Goal: Register for event/course

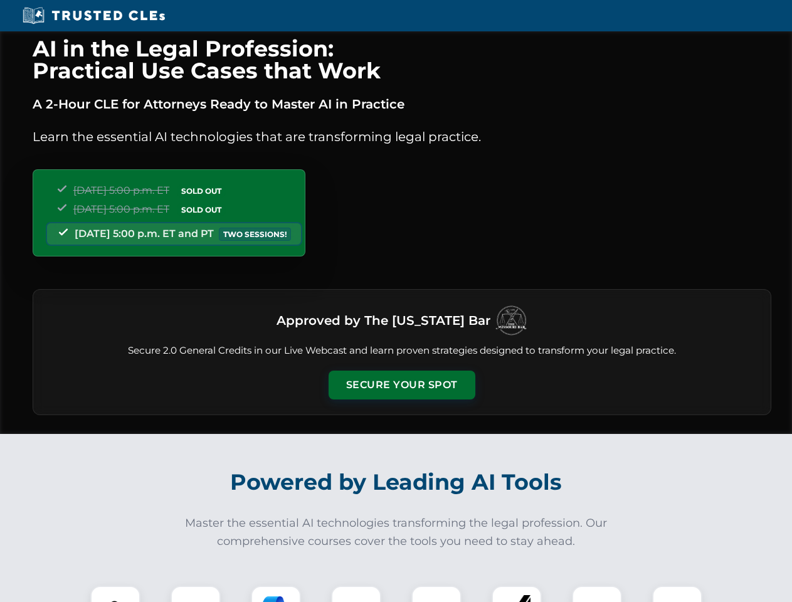
click at [401, 385] on button "Secure Your Spot" at bounding box center [401, 384] width 147 height 29
click at [115, 594] on img at bounding box center [115, 610] width 36 height 36
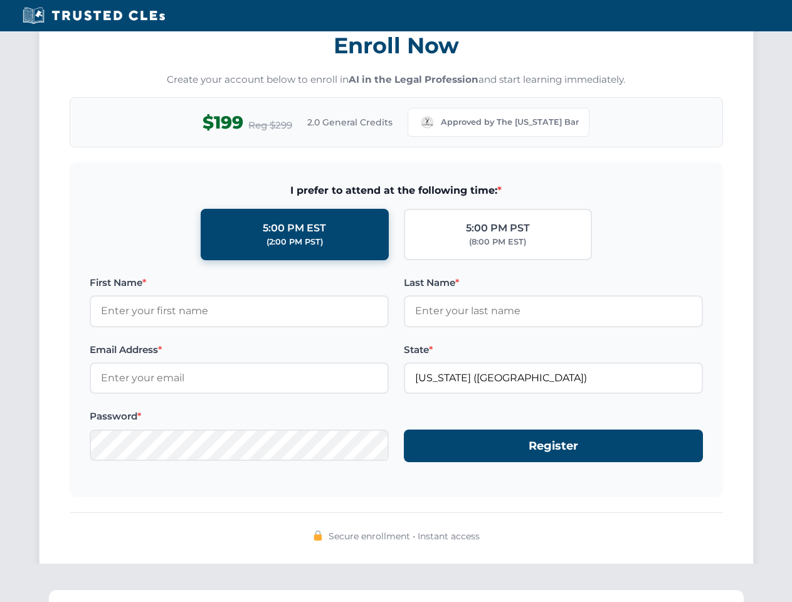
scroll to position [1231, 0]
